Goal: Information Seeking & Learning: Learn about a topic

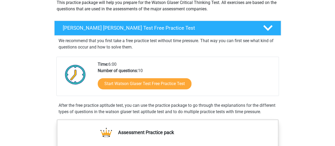
scroll to position [67, 0]
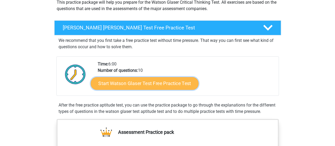
click at [142, 86] on link "Start Watson Glaser Test Free Practice Test" at bounding box center [145, 83] width 108 height 13
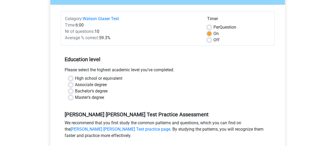
scroll to position [58, 0]
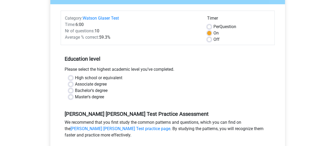
click at [94, 90] on label "Bachelor's degree" at bounding box center [91, 90] width 33 height 6
click at [73, 90] on input "Bachelor's degree" at bounding box center [71, 89] width 4 height 5
radio input "true"
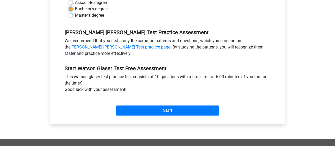
scroll to position [142, 0]
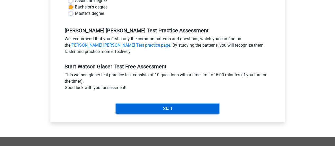
click at [136, 105] on input "Start" at bounding box center [167, 109] width 103 height 10
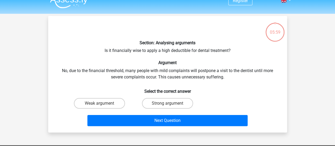
scroll to position [9, 0]
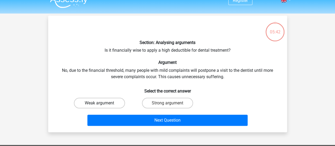
click at [104, 104] on label "Weak argument" at bounding box center [99, 103] width 51 height 11
click at [103, 104] on input "Weak argument" at bounding box center [100, 104] width 3 height 3
radio input "true"
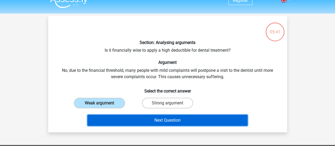
click at [129, 117] on button "Next Question" at bounding box center [167, 120] width 160 height 11
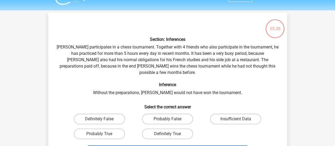
scroll to position [12, 0]
click at [110, 130] on label "Probably True" at bounding box center [99, 133] width 51 height 11
click at [103, 133] on input "Probably True" at bounding box center [100, 134] width 3 height 3
radio input "true"
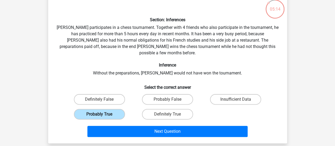
scroll to position [33, 0]
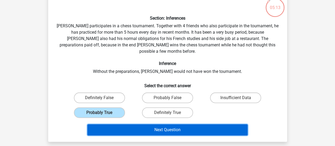
click at [129, 124] on button "Next Question" at bounding box center [167, 129] width 160 height 11
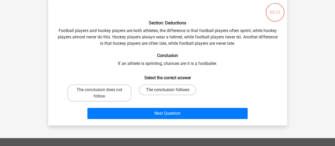
scroll to position [37, 0]
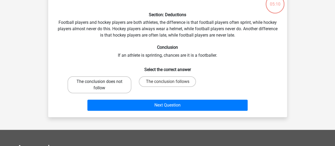
click at [96, 88] on label "The conclusion does not follow" at bounding box center [100, 84] width 64 height 17
click at [99, 85] on input "The conclusion does not follow" at bounding box center [100, 83] width 3 height 3
radio input "true"
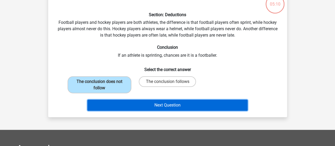
click at [139, 102] on button "Next Question" at bounding box center [167, 105] width 160 height 11
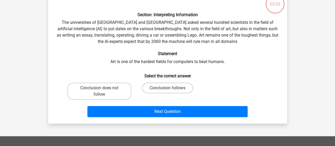
scroll to position [24, 0]
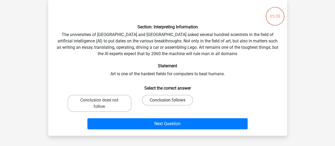
click at [160, 97] on label "Conclusion follows" at bounding box center [167, 100] width 51 height 11
click at [167, 100] on input "Conclusion follows" at bounding box center [168, 101] width 3 height 3
radio input "true"
click at [114, 105] on label "Conclusion does not follow" at bounding box center [100, 103] width 64 height 17
click at [103, 104] on input "Conclusion does not follow" at bounding box center [100, 101] width 3 height 3
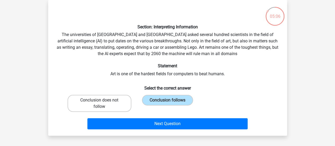
radio input "true"
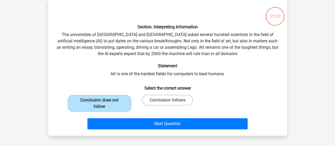
click at [162, 99] on label "Conclusion follows" at bounding box center [167, 100] width 51 height 11
click at [167, 100] on input "Conclusion follows" at bounding box center [168, 101] width 3 height 3
radio input "true"
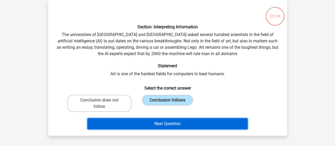
click at [185, 124] on button "Next Question" at bounding box center [167, 123] width 160 height 11
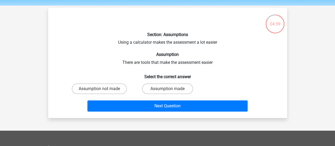
scroll to position [17, 0]
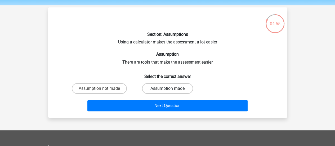
click at [167, 90] on label "Assumption made" at bounding box center [167, 88] width 51 height 11
click at [167, 90] on input "Assumption made" at bounding box center [168, 89] width 3 height 3
radio input "true"
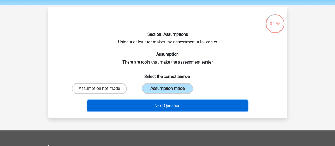
click at [188, 107] on button "Next Question" at bounding box center [167, 105] width 160 height 11
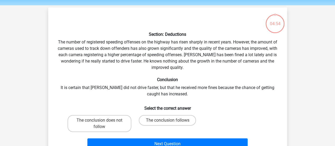
scroll to position [24, 0]
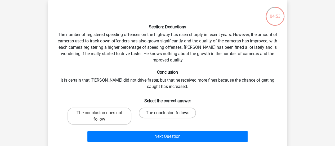
click at [183, 113] on label "The conclusion follows" at bounding box center [167, 113] width 57 height 11
click at [171, 113] on input "The conclusion follows" at bounding box center [168, 114] width 3 height 3
radio input "true"
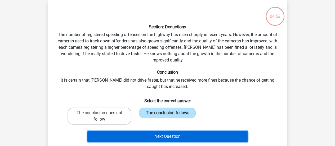
click at [195, 133] on button "Next Question" at bounding box center [167, 136] width 160 height 11
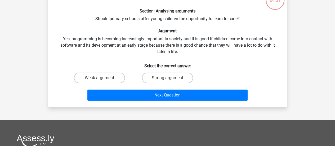
scroll to position [41, 0]
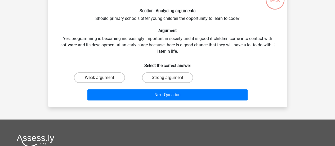
click at [169, 78] on input "Strong argument" at bounding box center [168, 79] width 3 height 3
radio input "true"
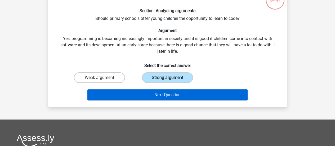
drag, startPoint x: 176, startPoint y: 86, endPoint x: 182, endPoint y: 90, distance: 7.4
click at [182, 90] on div "Next Question" at bounding box center [168, 93] width 222 height 17
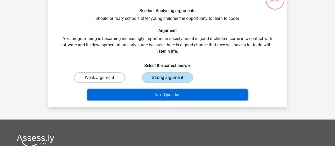
click at [182, 90] on button "Next Question" at bounding box center [167, 94] width 160 height 11
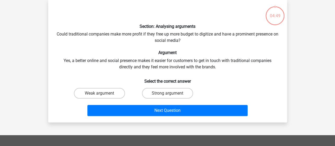
scroll to position [24, 0]
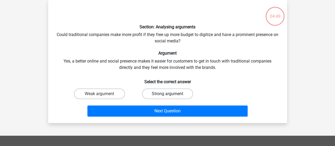
click at [177, 90] on label "Strong argument" at bounding box center [167, 93] width 51 height 11
click at [171, 94] on input "Strong argument" at bounding box center [168, 95] width 3 height 3
radio input "true"
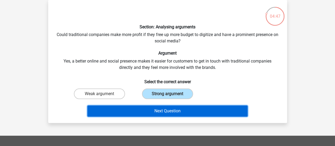
click at [180, 106] on button "Next Question" at bounding box center [167, 110] width 160 height 11
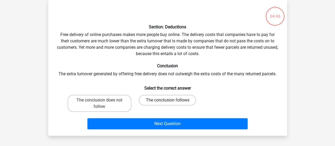
click at [170, 99] on label "The conclusion follows" at bounding box center [167, 100] width 57 height 11
click at [170, 100] on input "The conclusion follows" at bounding box center [168, 101] width 3 height 3
radio input "true"
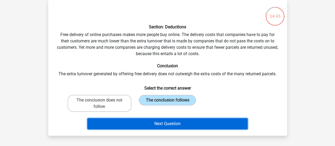
click at [182, 122] on button "Next Question" at bounding box center [167, 123] width 160 height 11
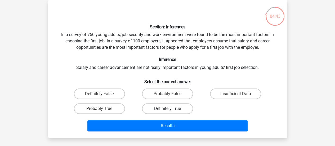
click at [176, 107] on label "Definitely True" at bounding box center [167, 108] width 51 height 11
click at [171, 109] on input "Definitely True" at bounding box center [168, 110] width 3 height 3
radio input "true"
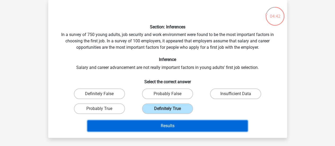
click at [188, 126] on button "Results" at bounding box center [167, 125] width 160 height 11
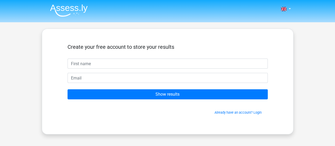
click at [165, 64] on input "text" at bounding box center [168, 64] width 200 height 10
type input "Ashique"
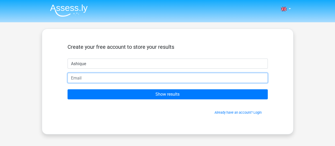
click at [94, 80] on input "email" at bounding box center [168, 78] width 200 height 10
type input "ashiqueprince3@gmail.com"
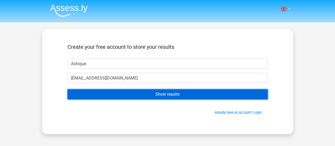
click at [132, 96] on input "Show results" at bounding box center [168, 94] width 200 height 10
